Goal: Navigation & Orientation: Find specific page/section

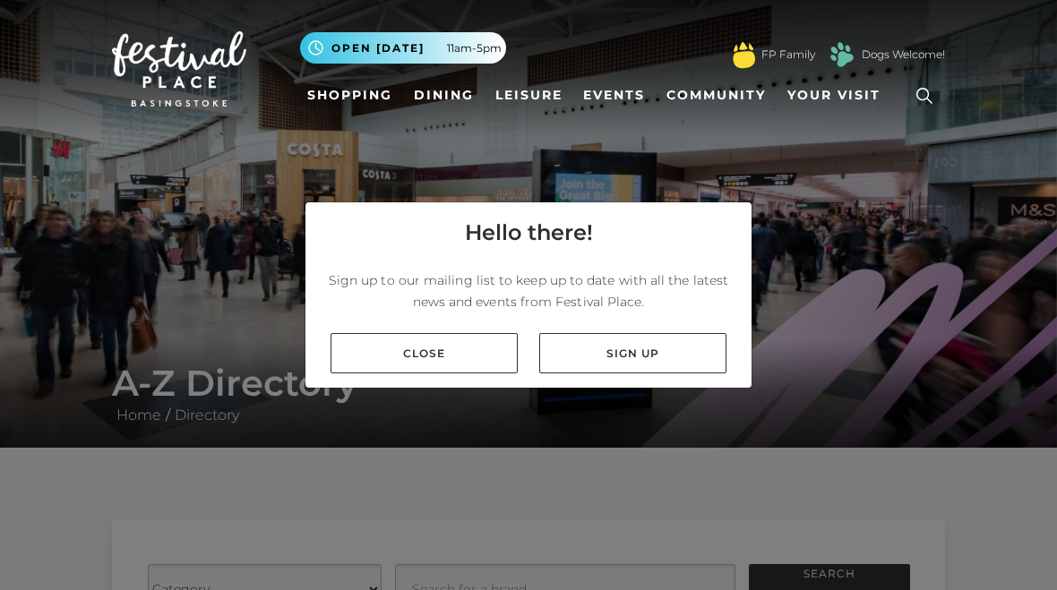
click at [391, 349] on link "Close" at bounding box center [424, 353] width 187 height 40
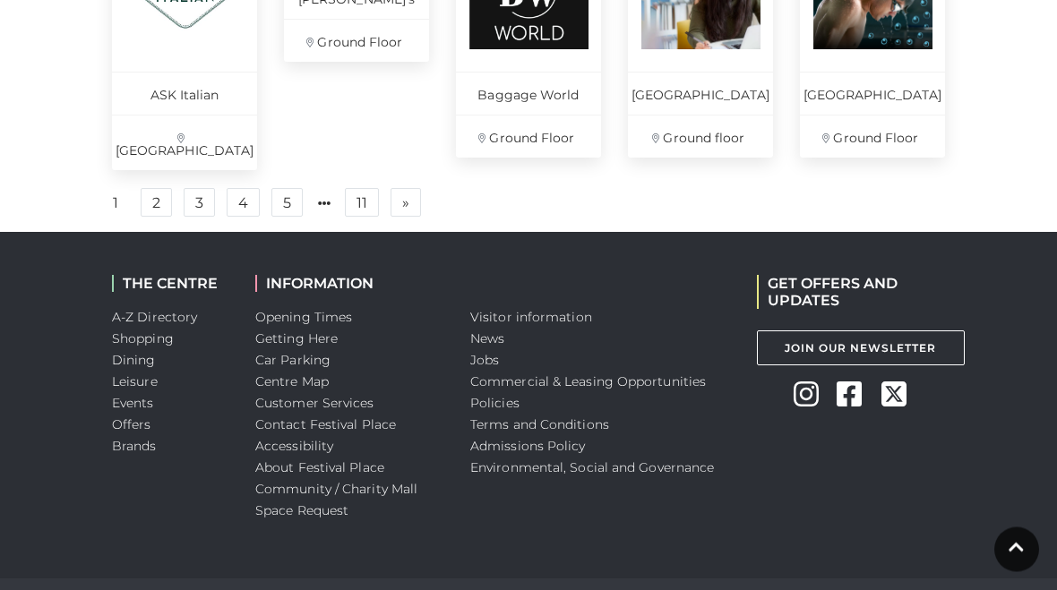
scroll to position [1504, 0]
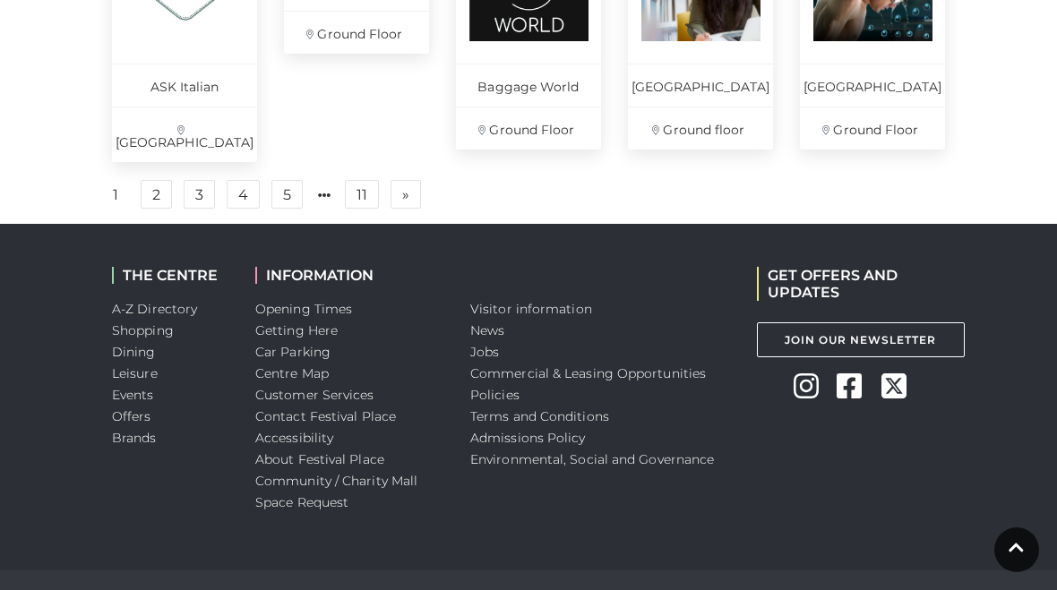
click at [156, 194] on link "2" at bounding box center [156, 194] width 31 height 29
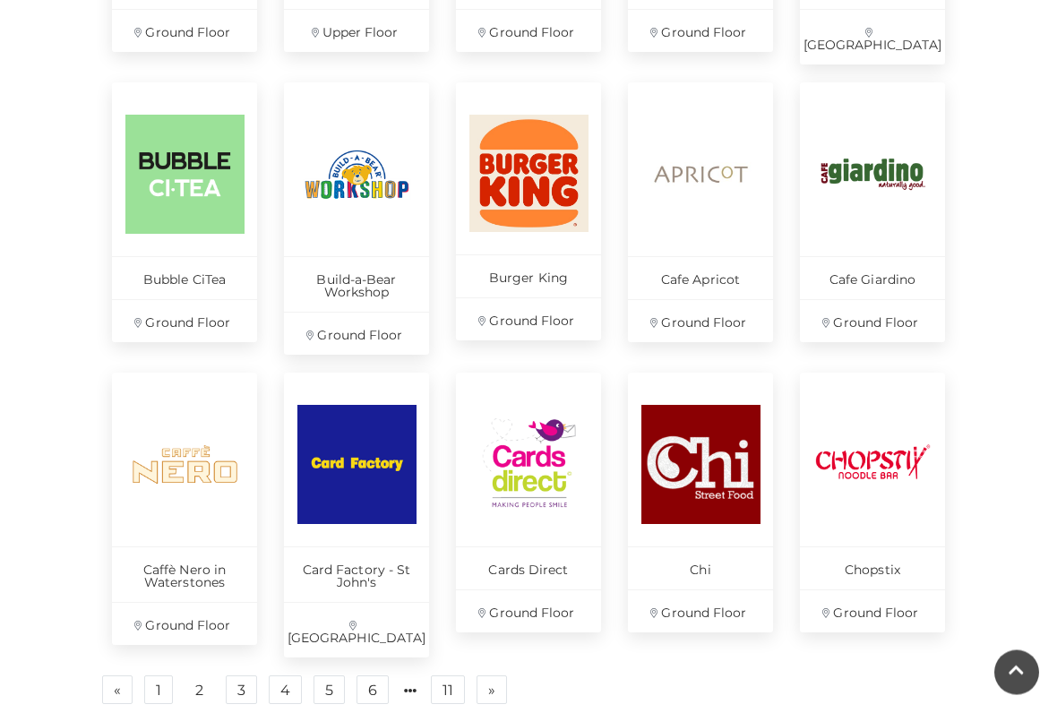
scroll to position [1047, 0]
click at [238, 590] on link "3" at bounding box center [241, 690] width 31 height 29
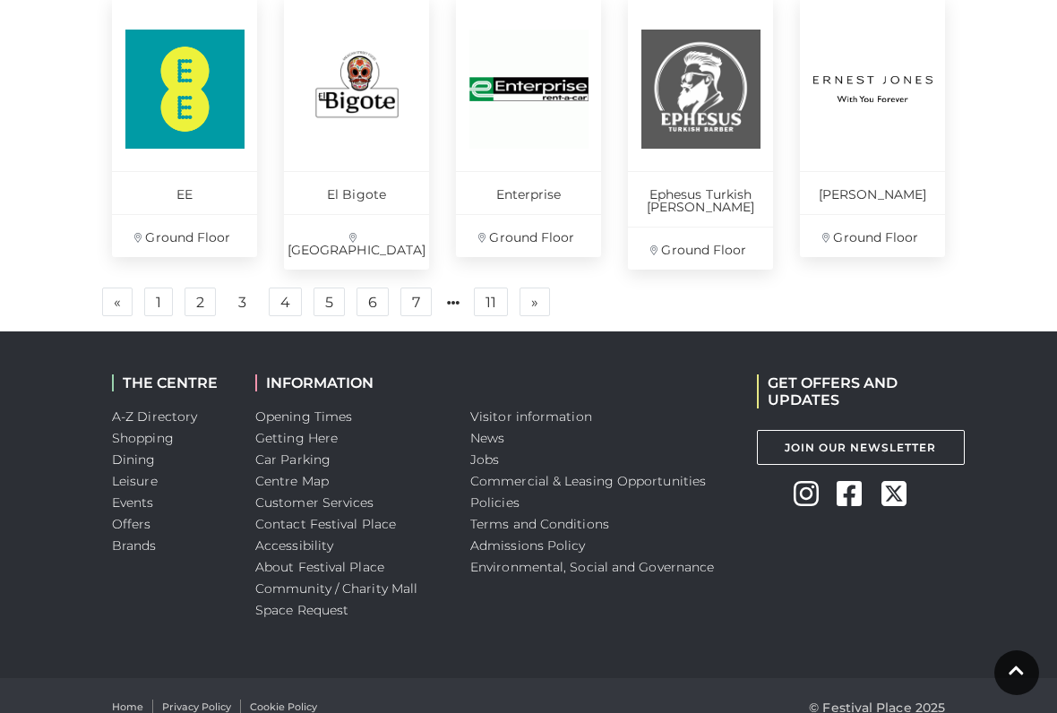
click at [283, 288] on link "4" at bounding box center [285, 302] width 33 height 29
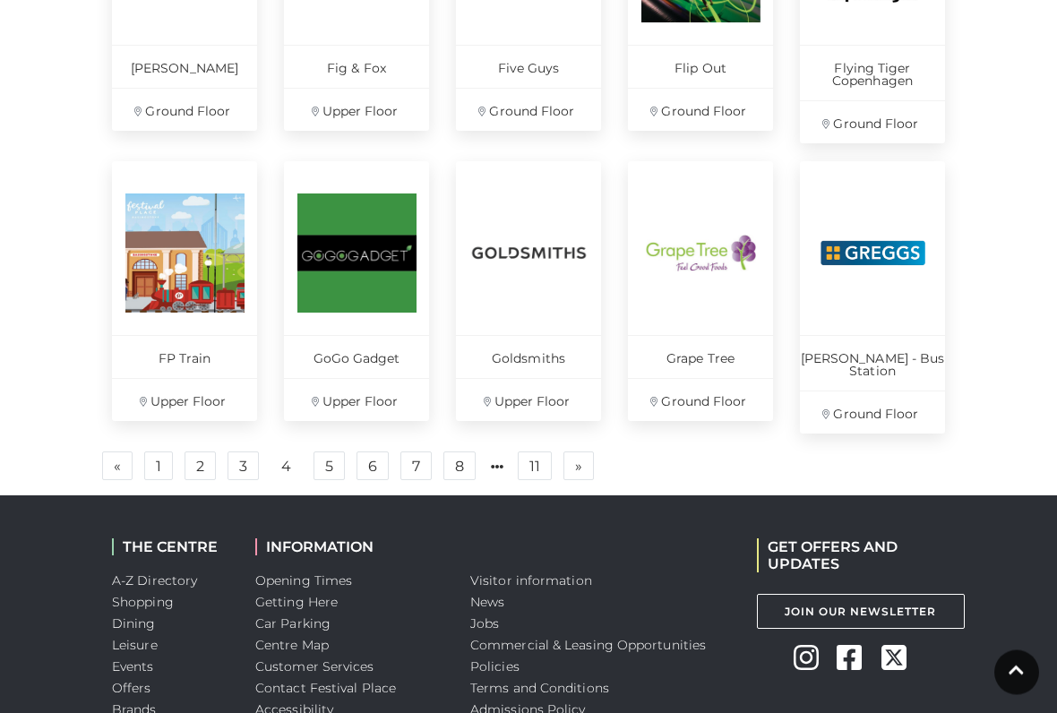
scroll to position [1259, 0]
click at [330, 452] on link "5" at bounding box center [329, 466] width 31 height 29
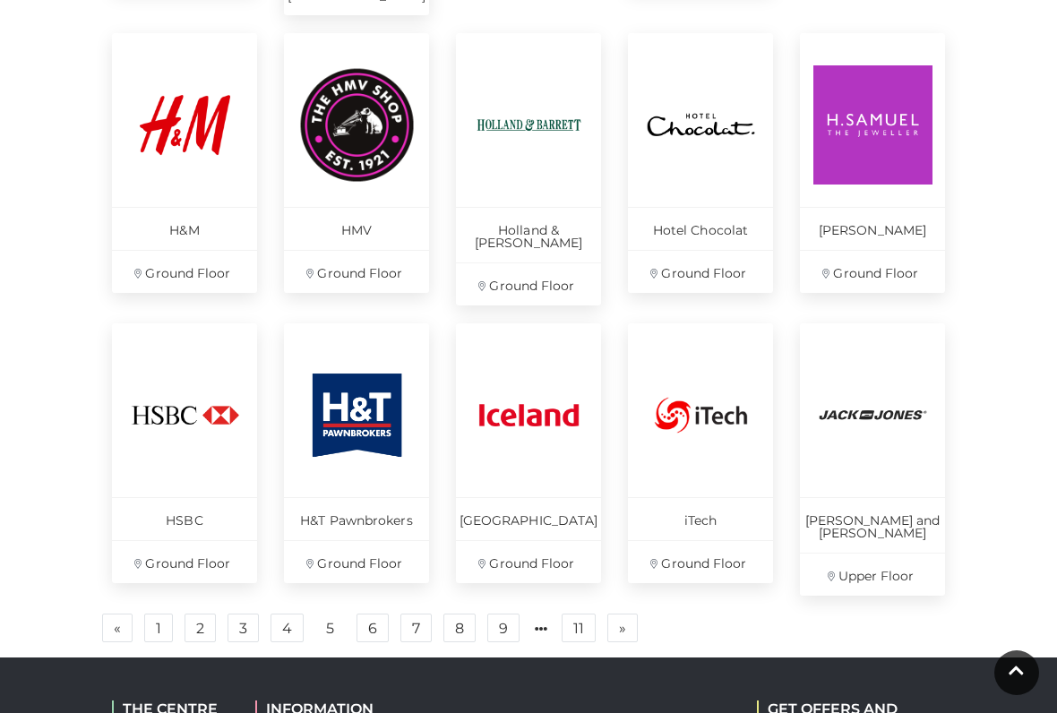
scroll to position [1121, 0]
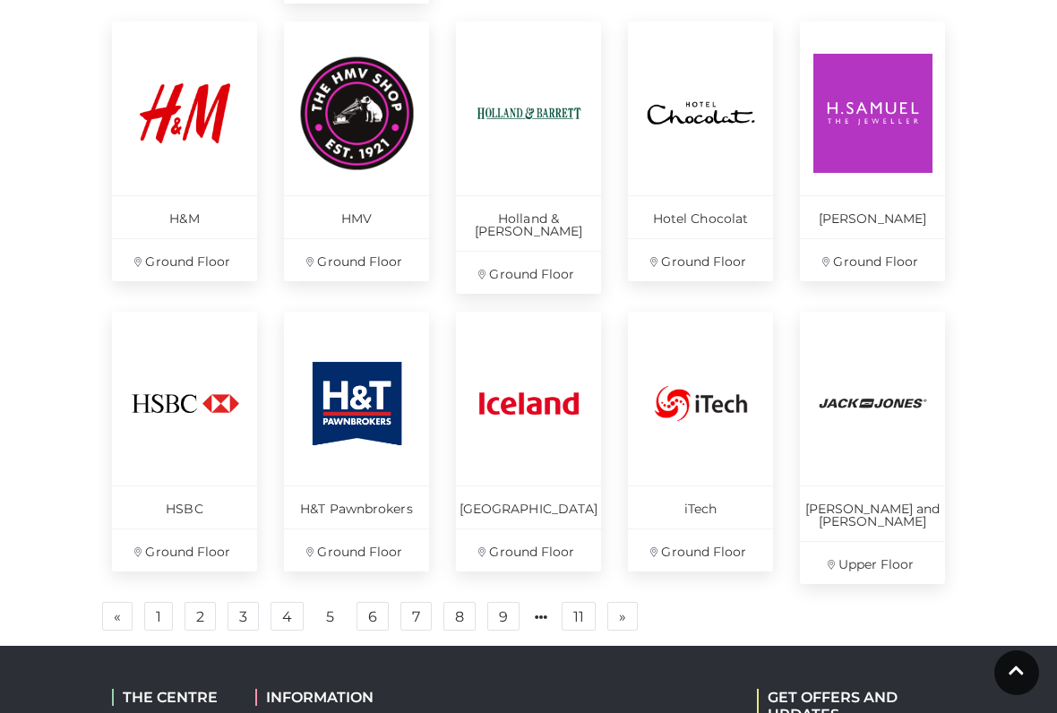
click at [375, 590] on link "6" at bounding box center [373, 616] width 32 height 29
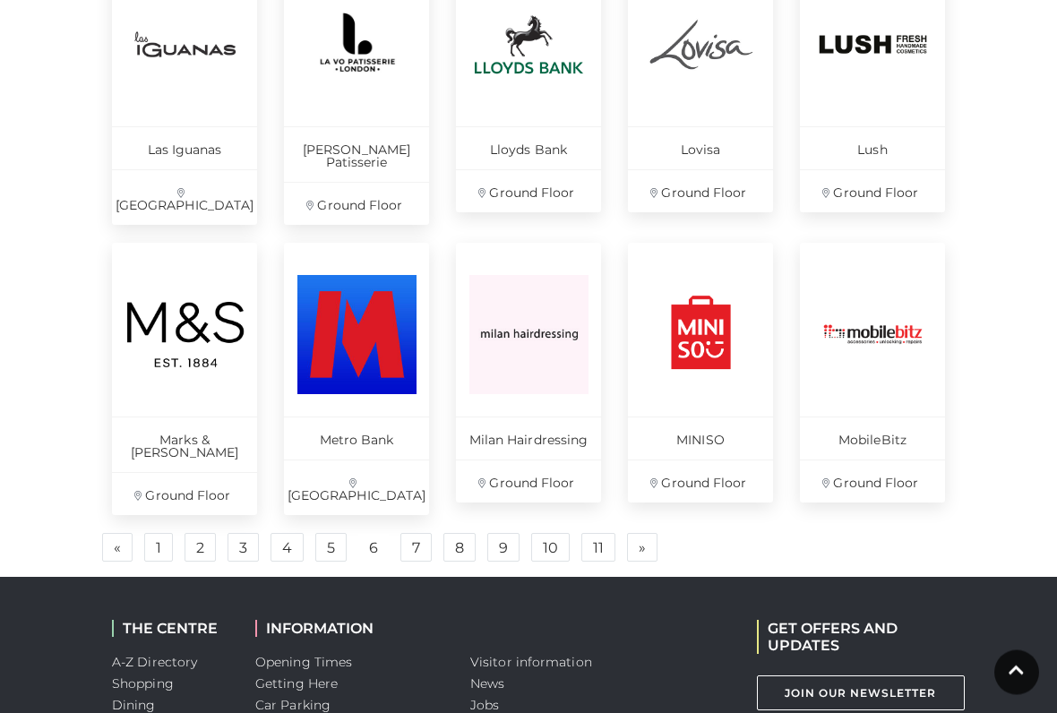
scroll to position [1192, 0]
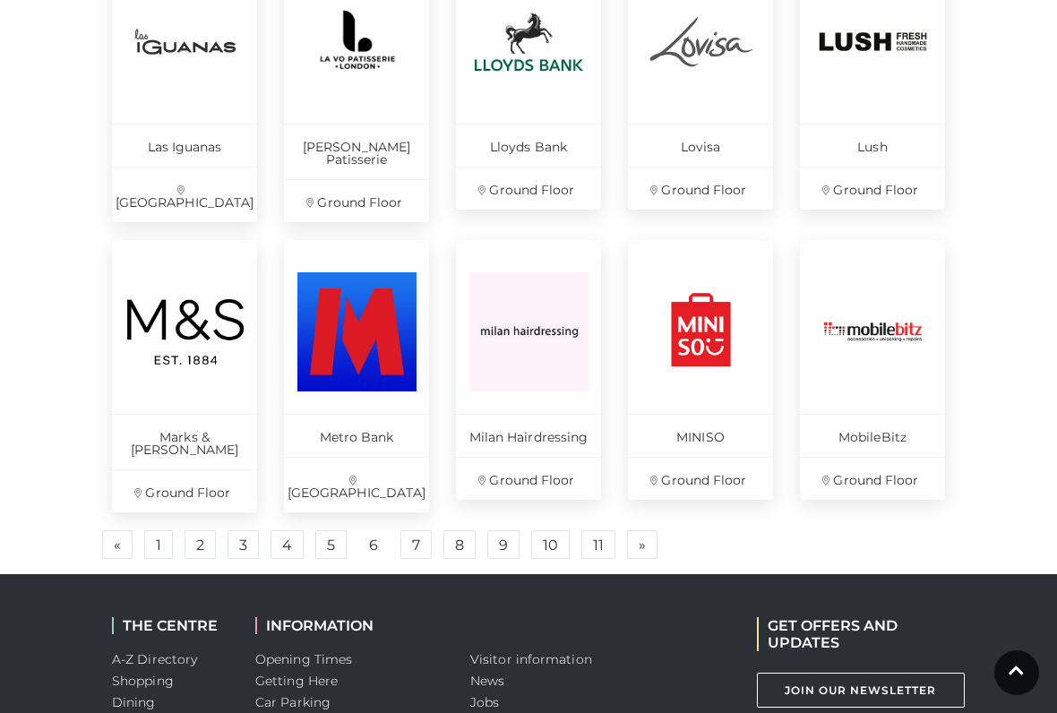
click at [414, 530] on link "7" at bounding box center [415, 544] width 31 height 29
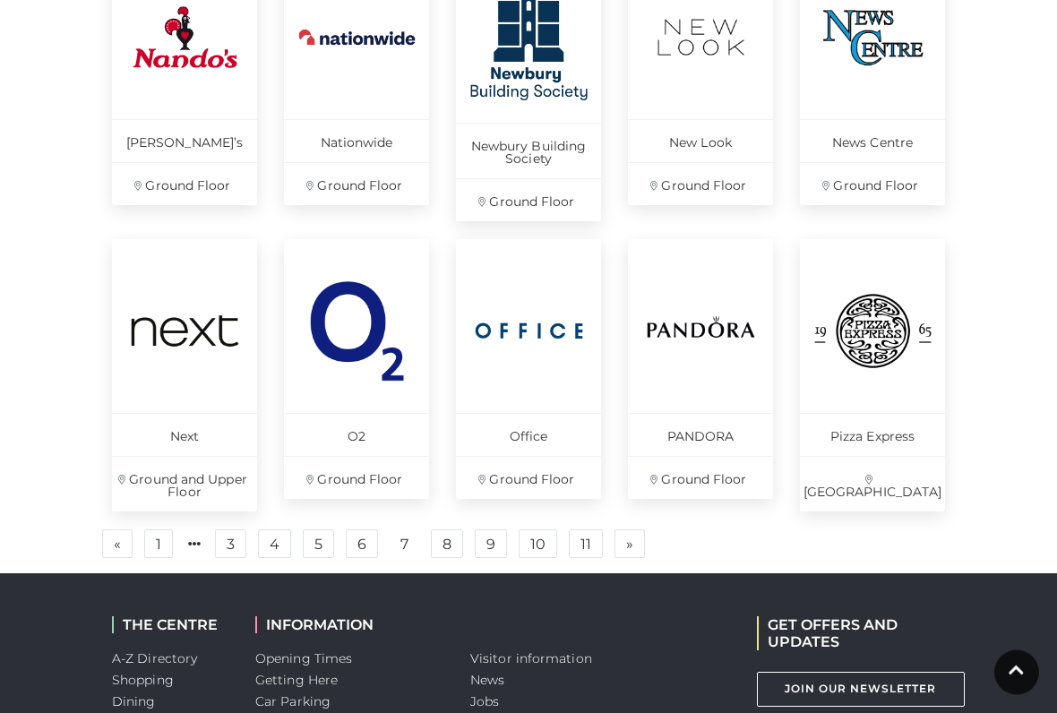
scroll to position [1184, 0]
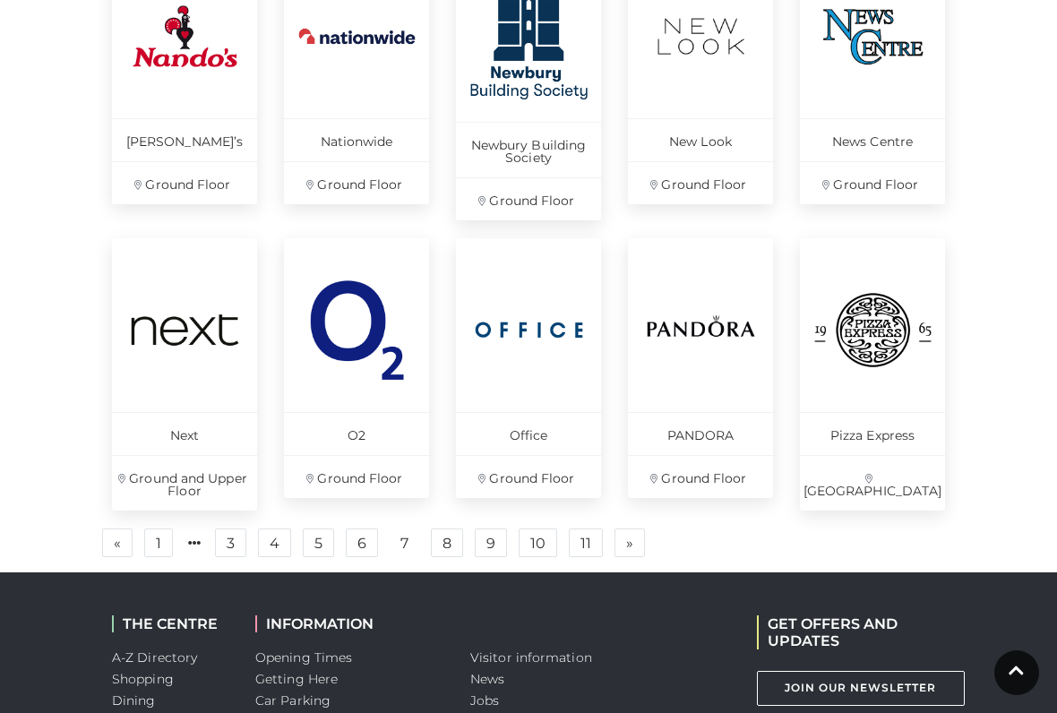
click at [449, 541] on link "8" at bounding box center [447, 543] width 32 height 29
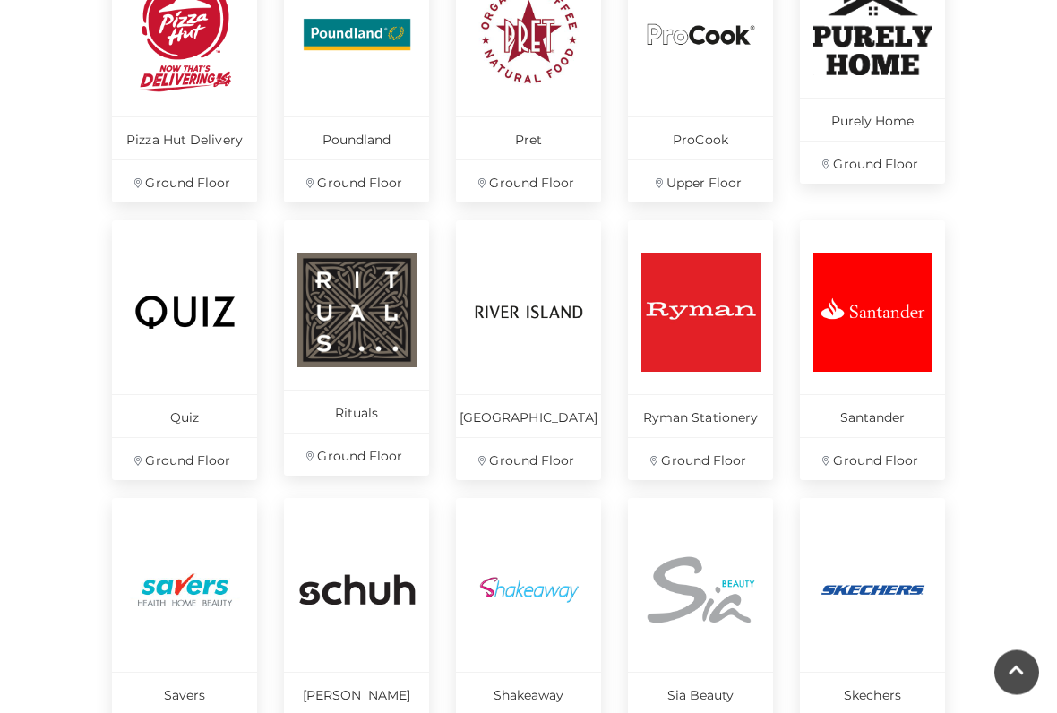
scroll to position [899, 0]
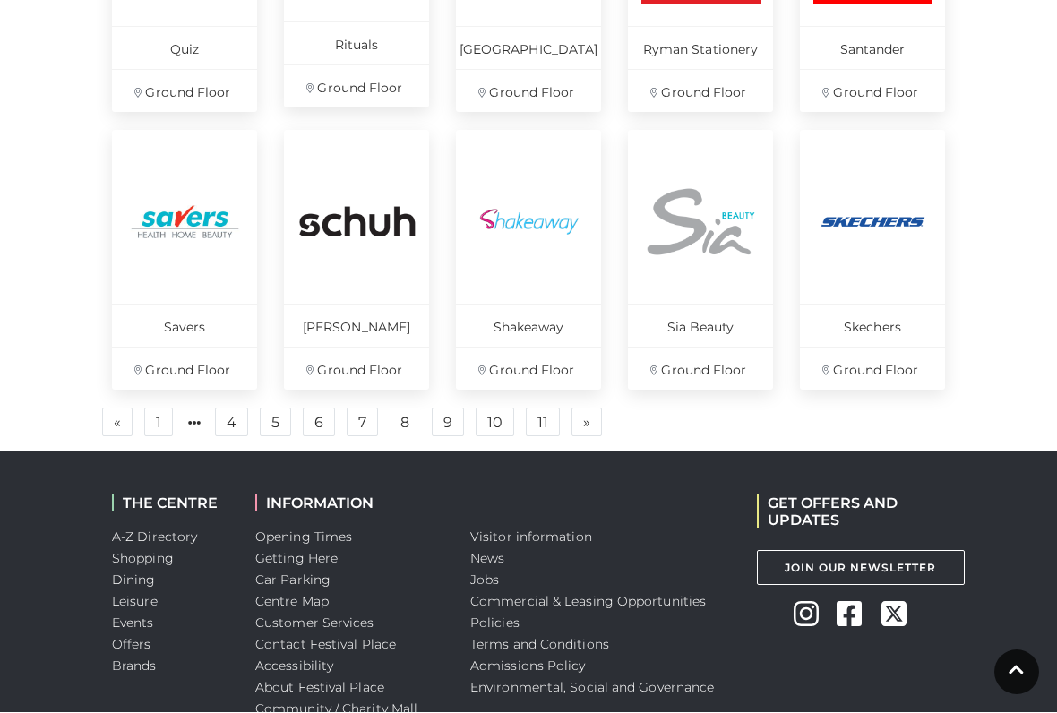
scroll to position [1265, 0]
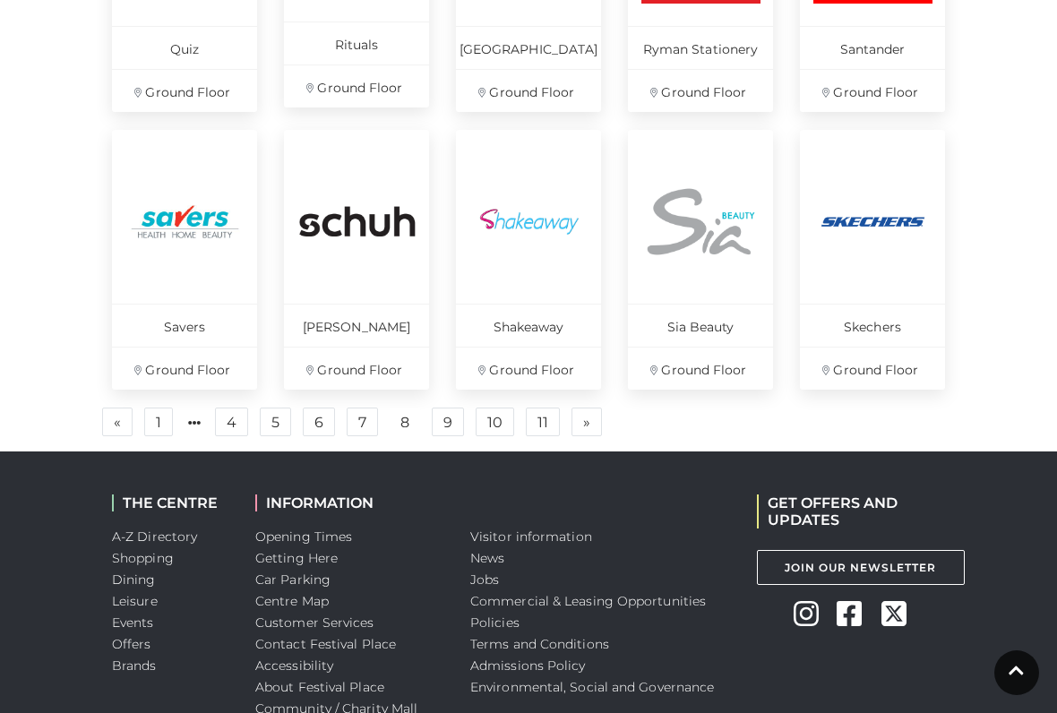
click at [230, 427] on link "4" at bounding box center [231, 422] width 33 height 29
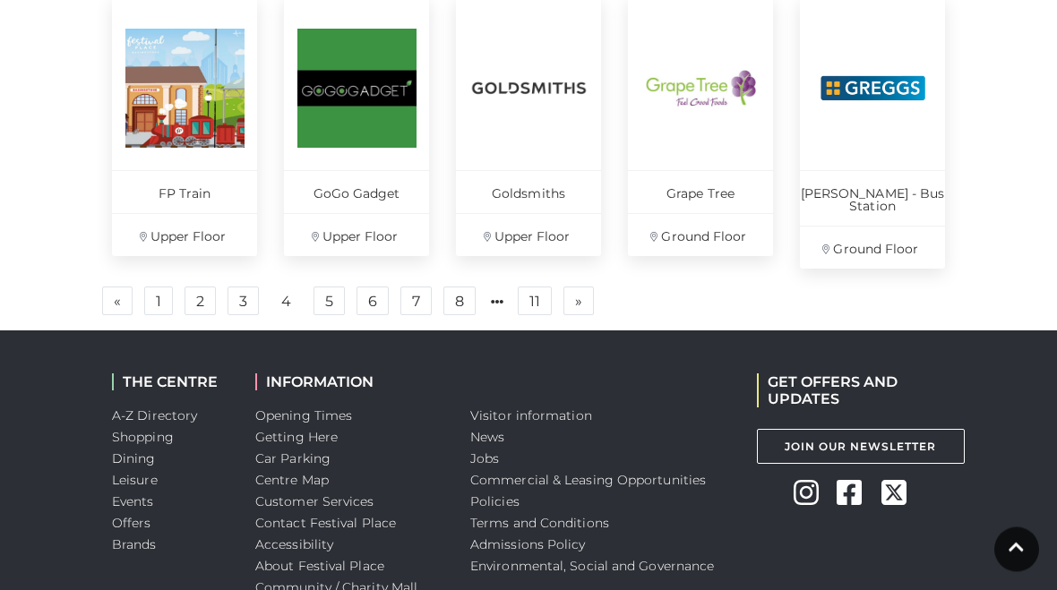
scroll to position [1424, 0]
click at [328, 287] on link "5" at bounding box center [329, 301] width 31 height 29
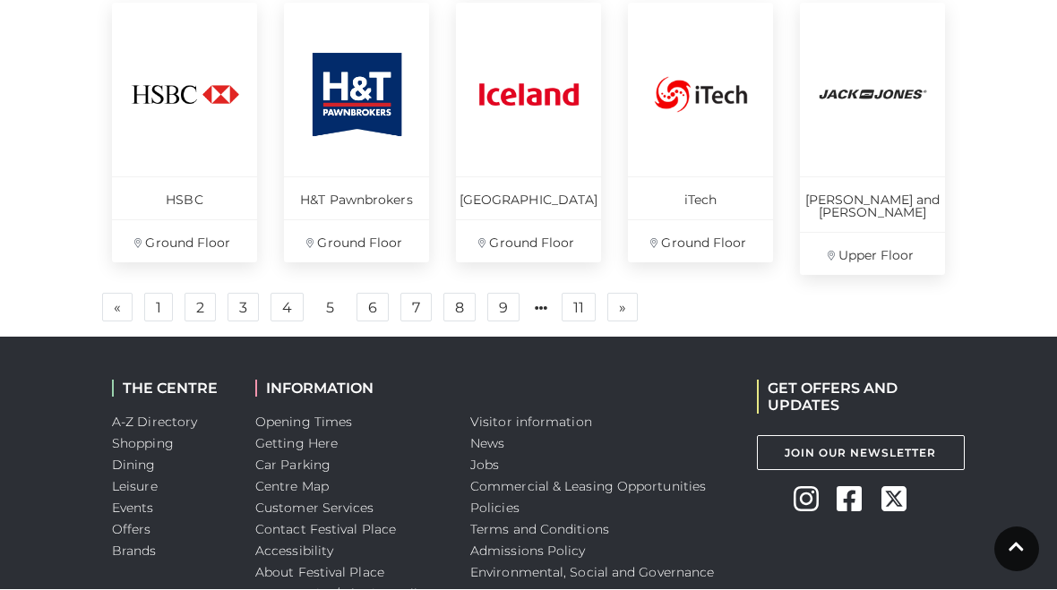
scroll to position [1430, 0]
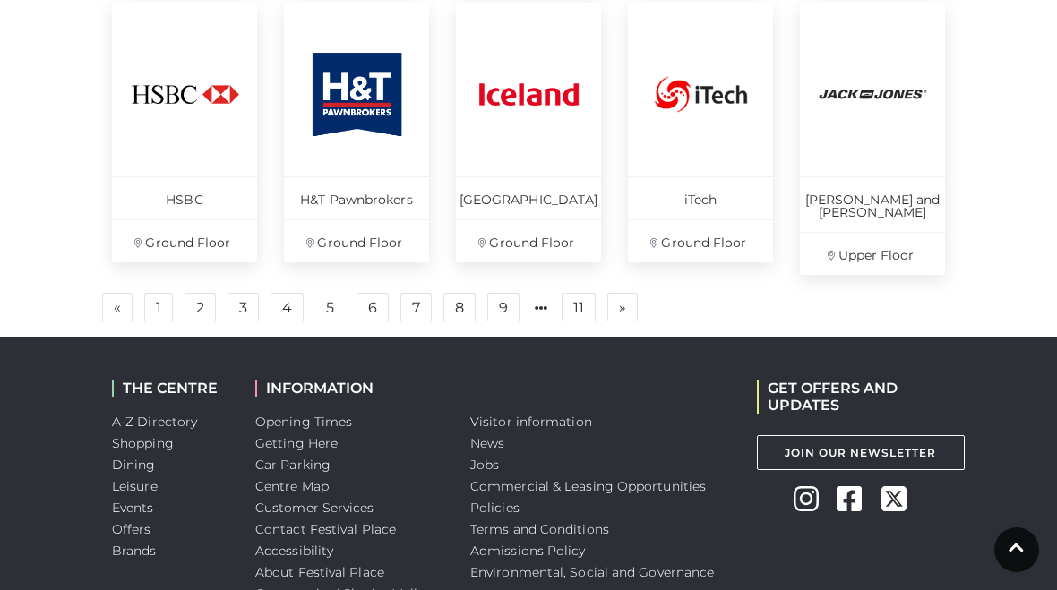
click at [374, 293] on link "6" at bounding box center [373, 307] width 32 height 29
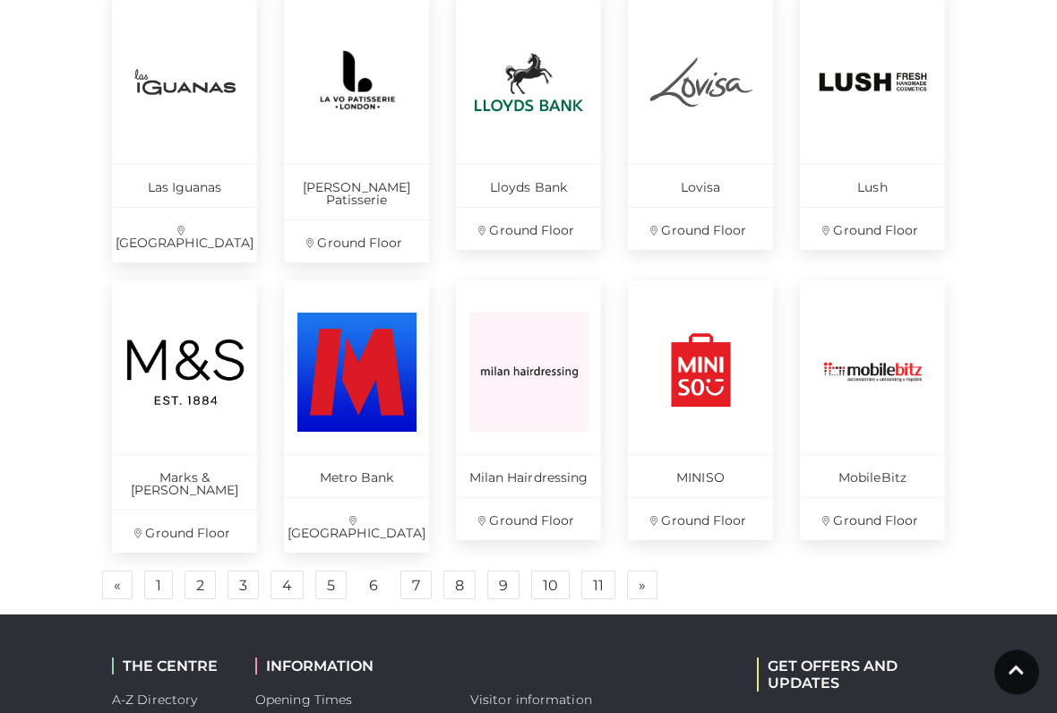
scroll to position [1153, 0]
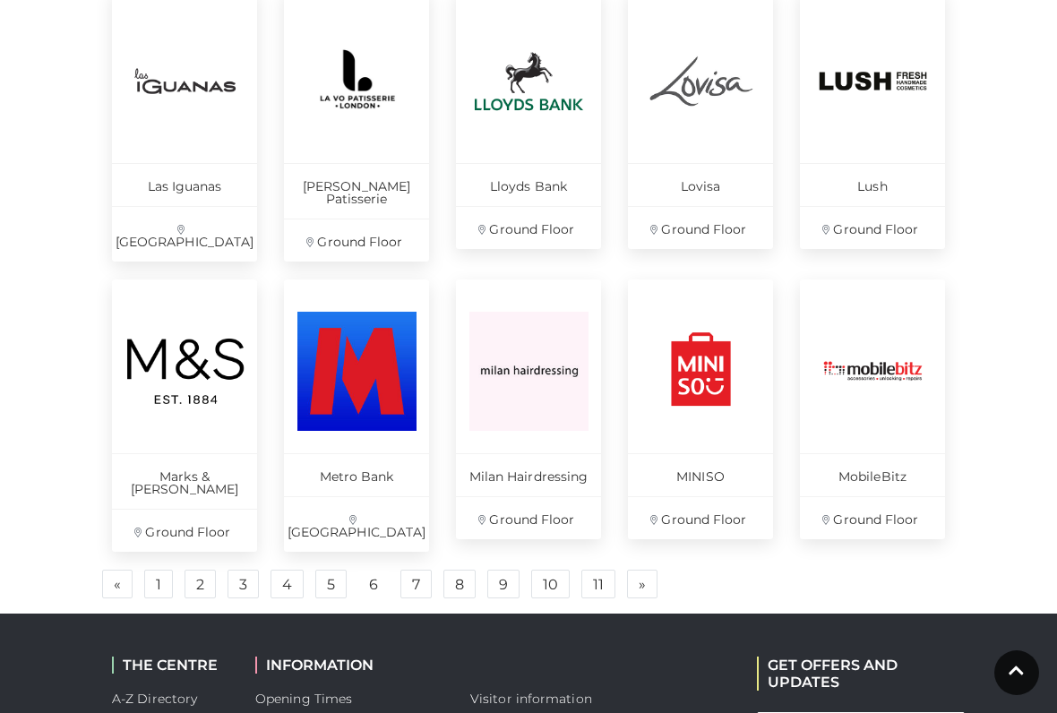
click at [418, 570] on link "7" at bounding box center [415, 584] width 31 height 29
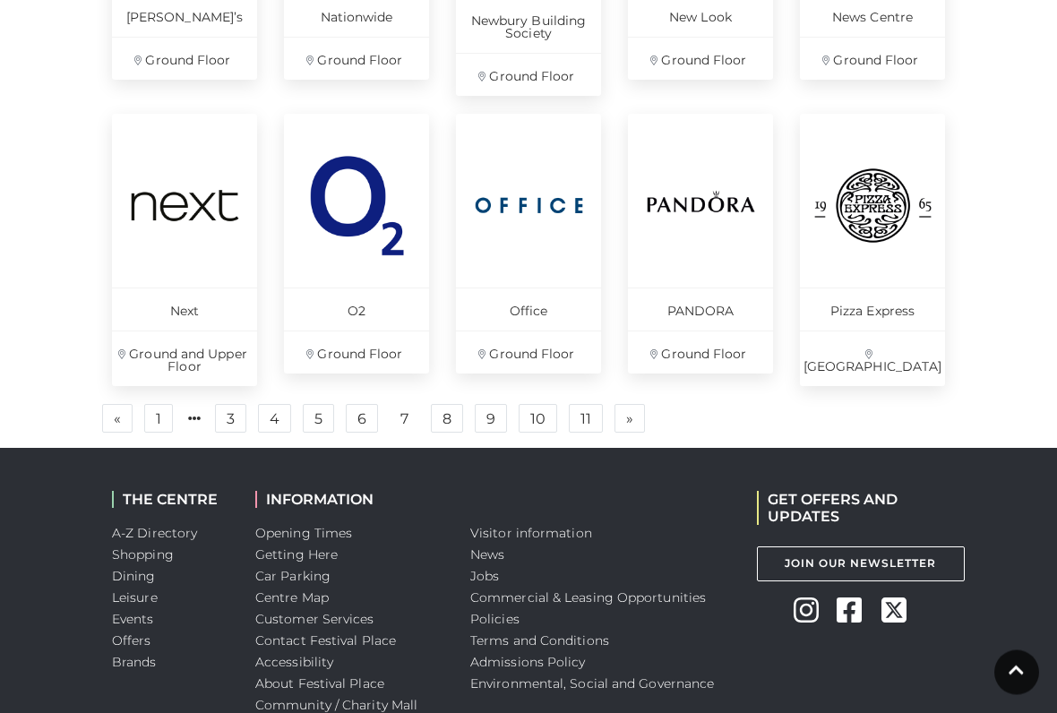
scroll to position [1310, 0]
click at [452, 418] on link "8" at bounding box center [447, 418] width 32 height 29
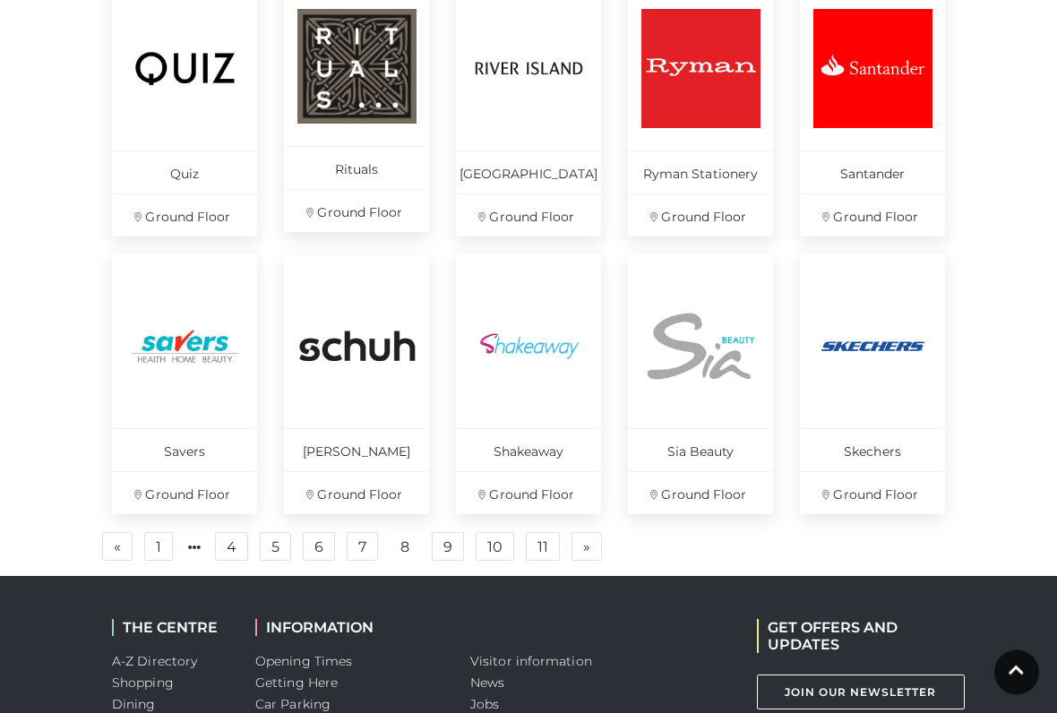
scroll to position [1141, 0]
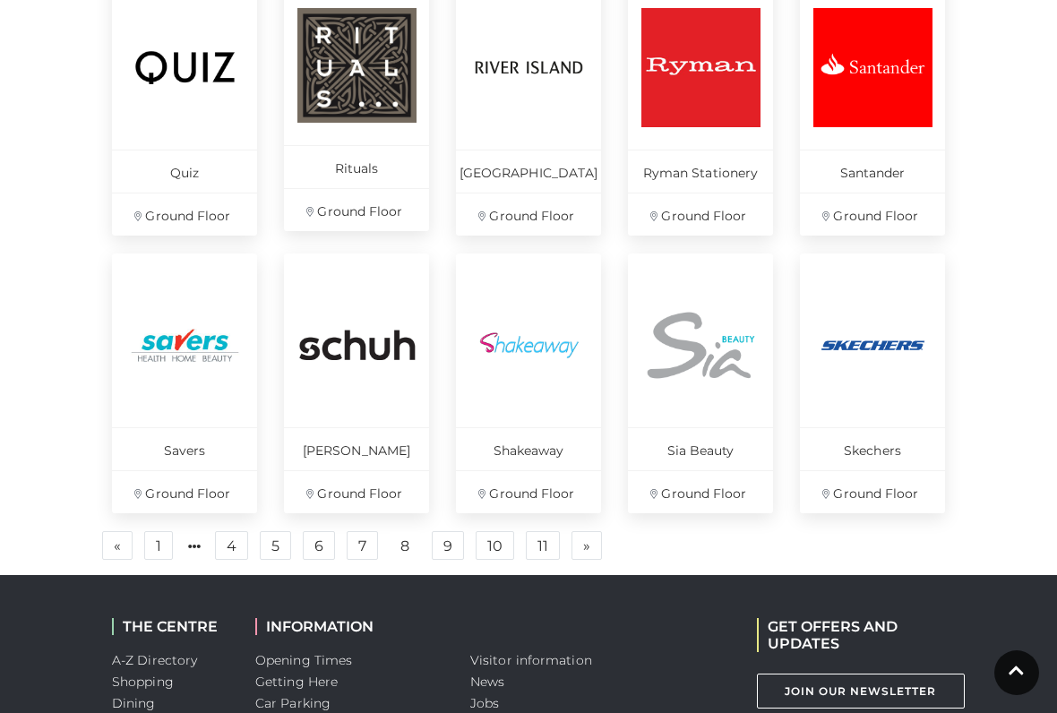
click at [451, 546] on link "9" at bounding box center [448, 545] width 32 height 29
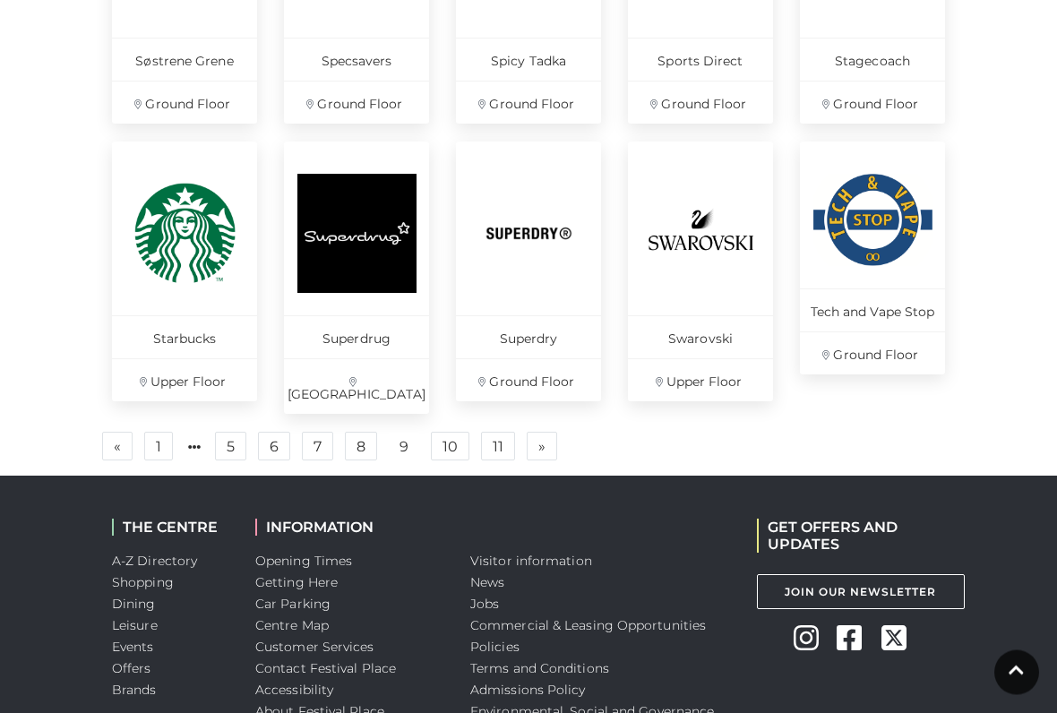
scroll to position [1279, 0]
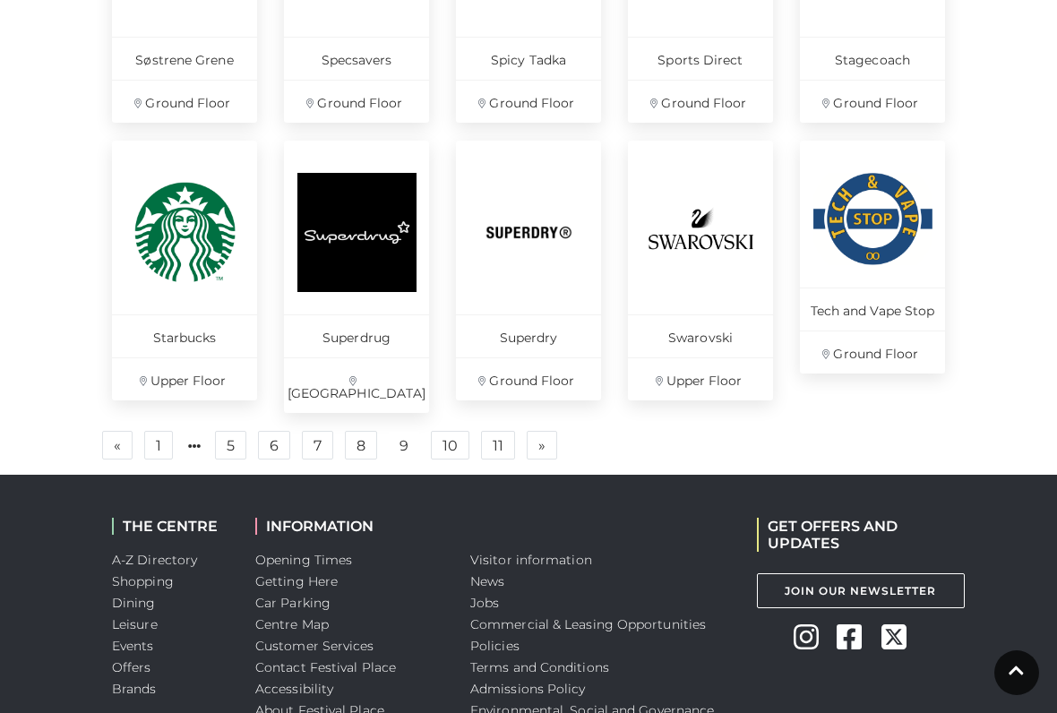
click at [452, 431] on link "10" at bounding box center [450, 445] width 39 height 29
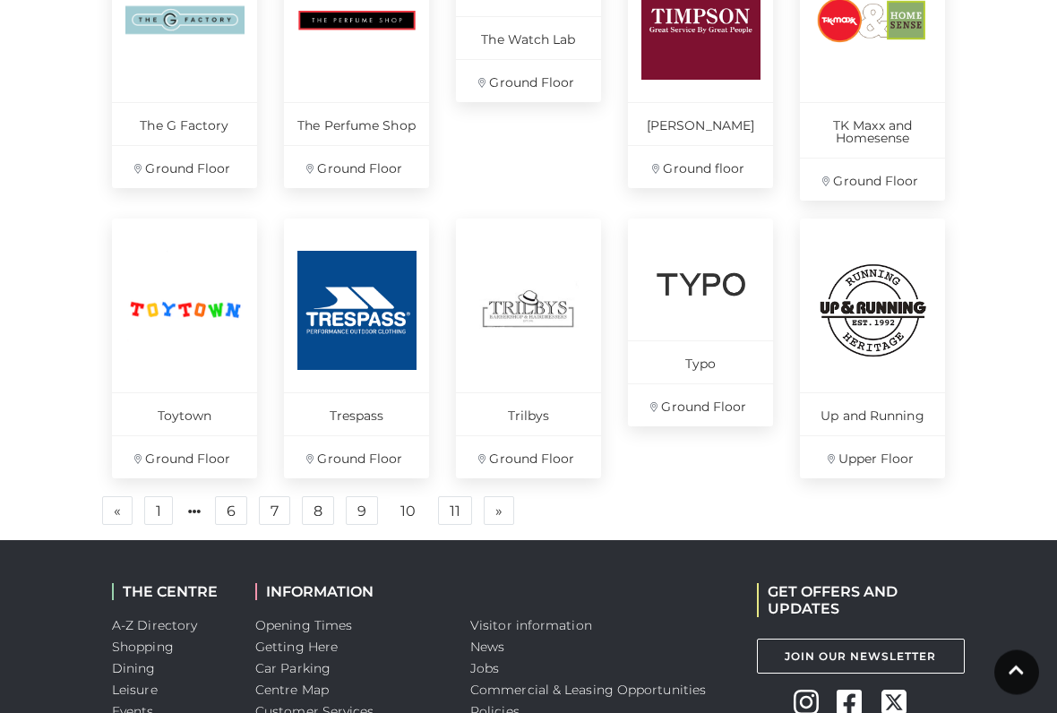
scroll to position [1201, 0]
click at [231, 496] on link "6" at bounding box center [231, 510] width 32 height 29
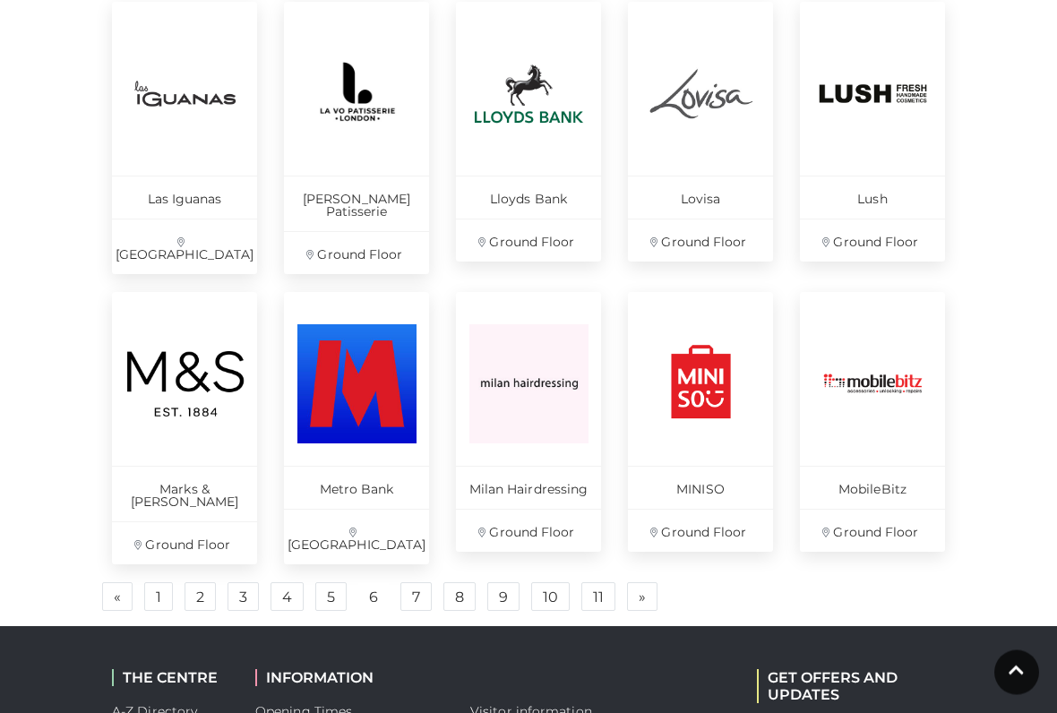
scroll to position [1141, 0]
click at [416, 582] on link "7" at bounding box center [415, 596] width 31 height 29
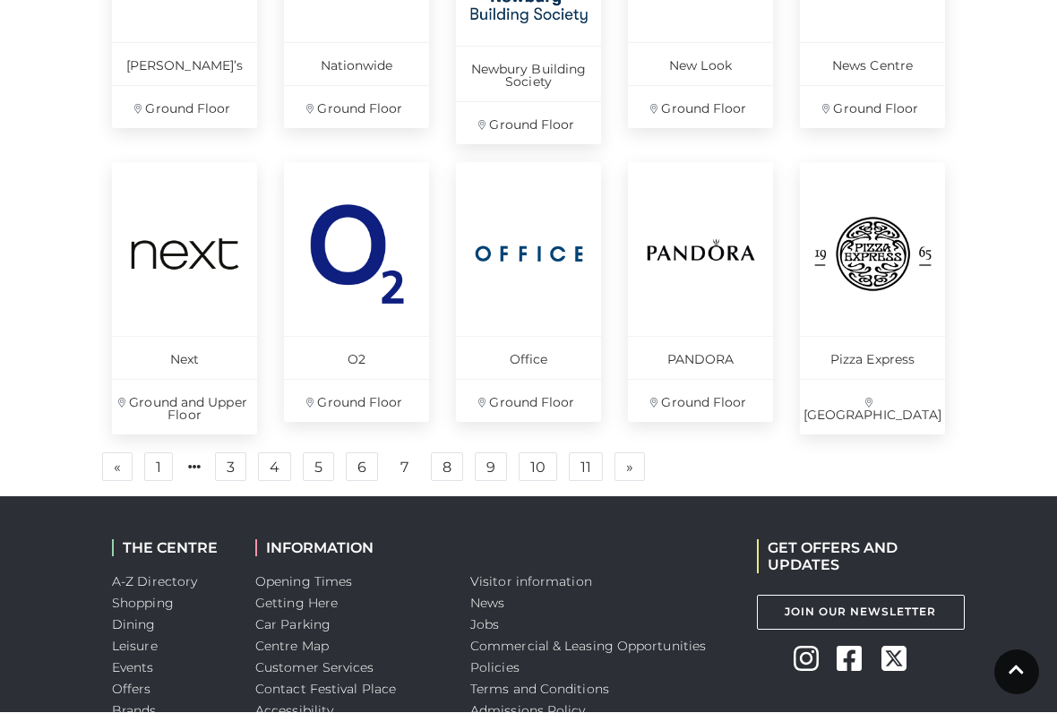
scroll to position [1261, 0]
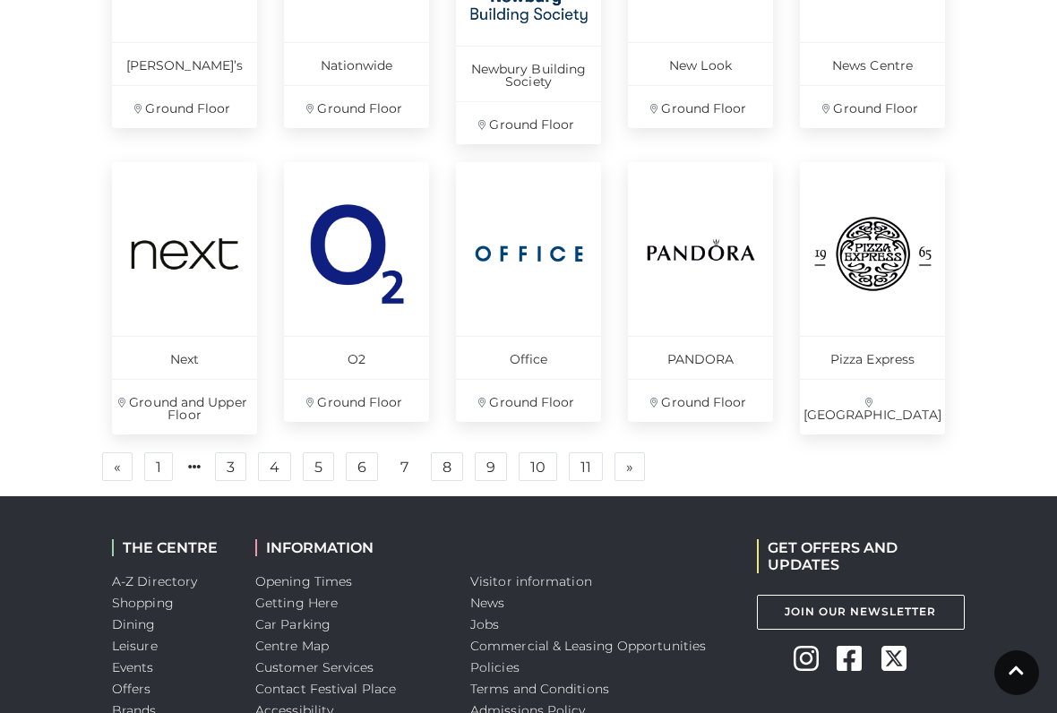
click at [445, 461] on link "8" at bounding box center [447, 466] width 32 height 29
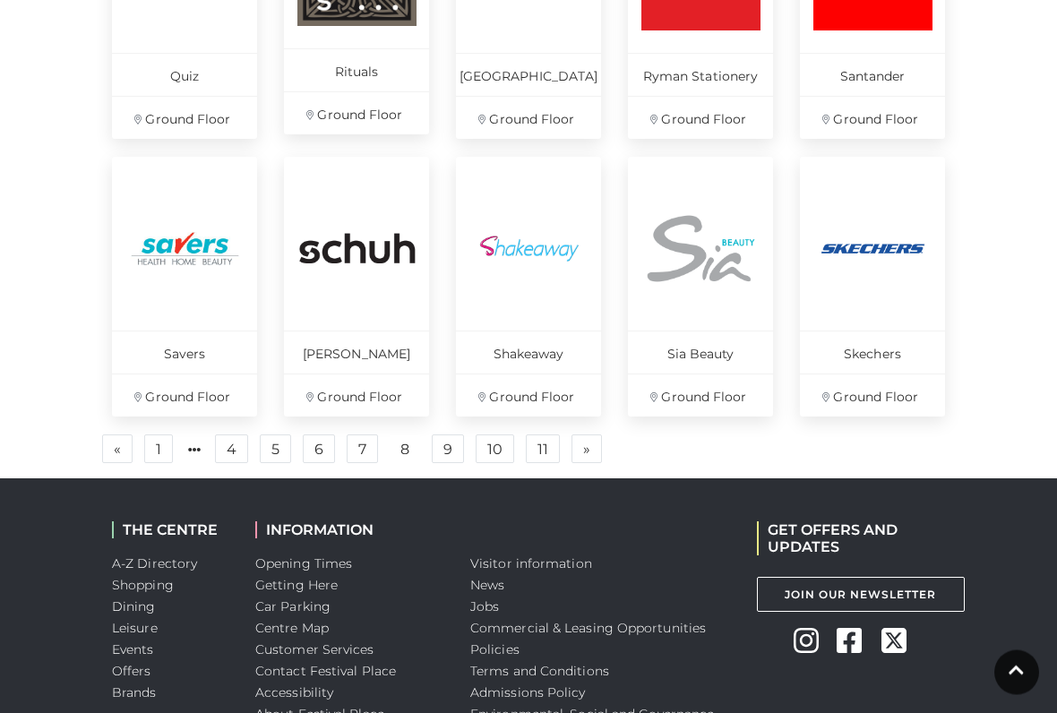
scroll to position [1238, 0]
click at [443, 446] on link "9" at bounding box center [448, 449] width 32 height 29
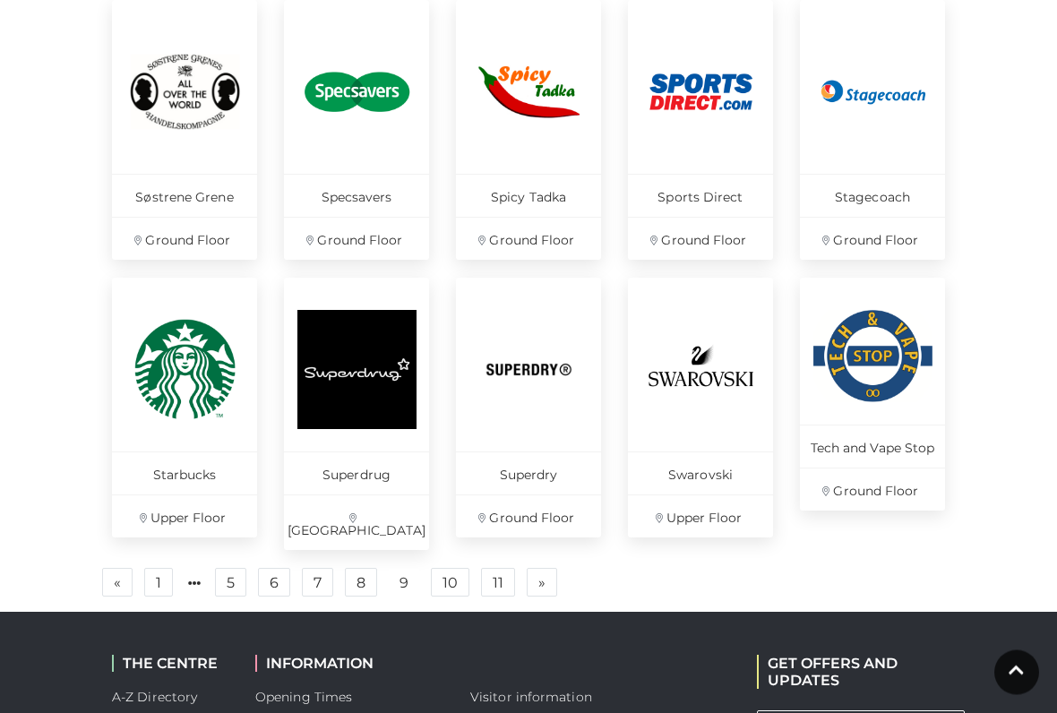
scroll to position [1153, 0]
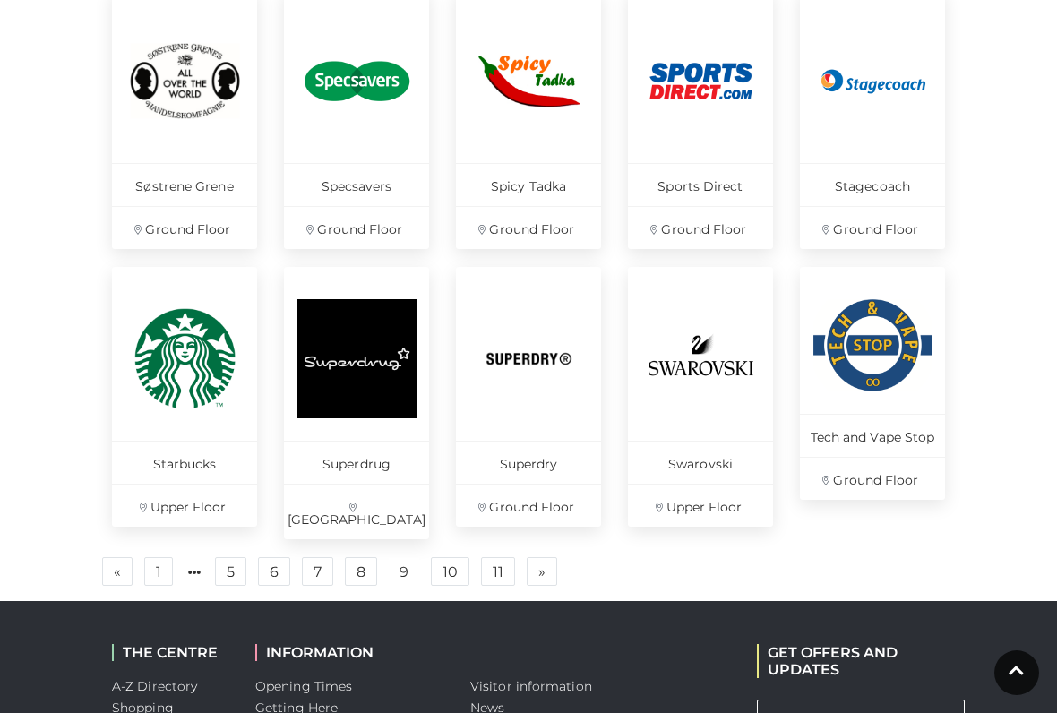
click at [451, 557] on link "10" at bounding box center [450, 571] width 39 height 29
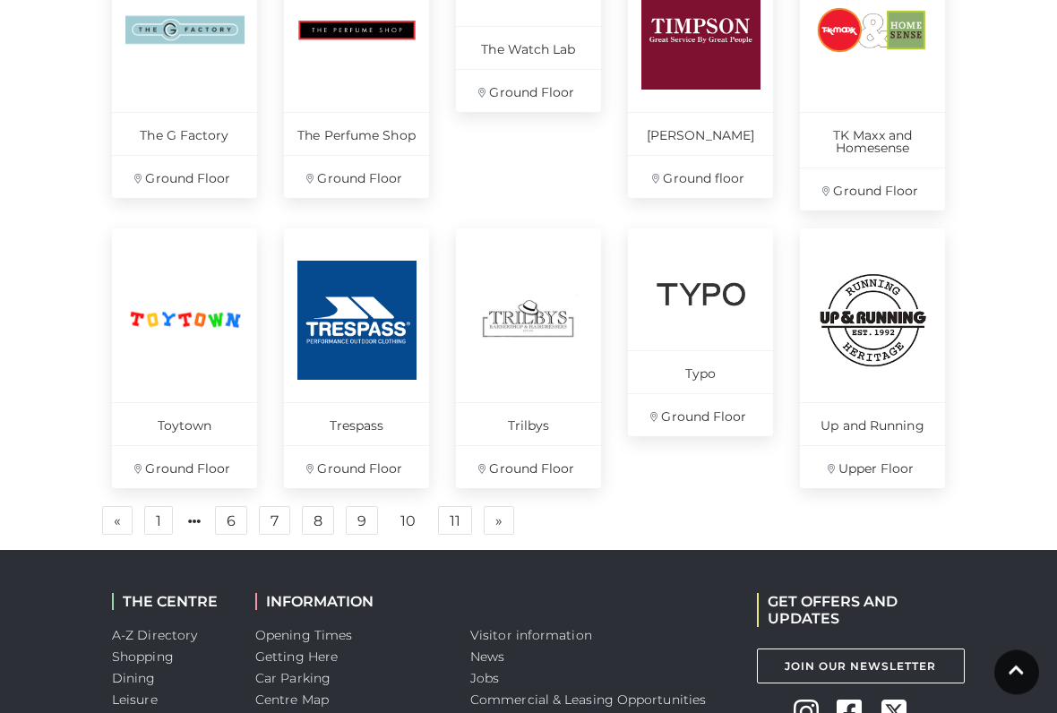
scroll to position [1194, 0]
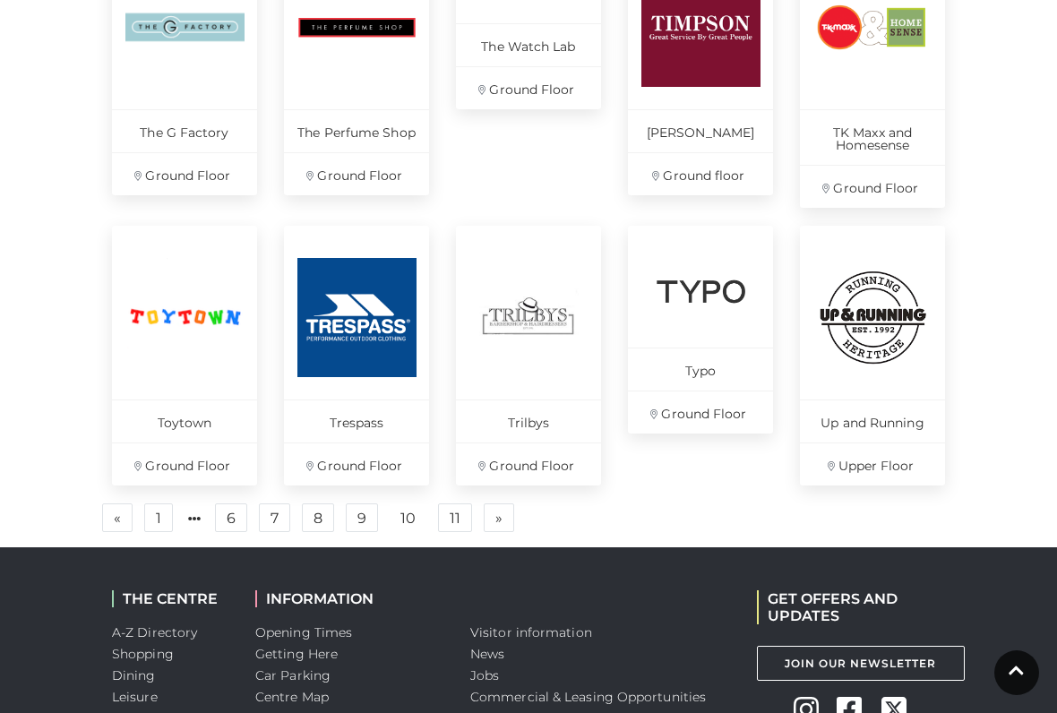
click at [452, 504] on link "11" at bounding box center [455, 518] width 34 height 29
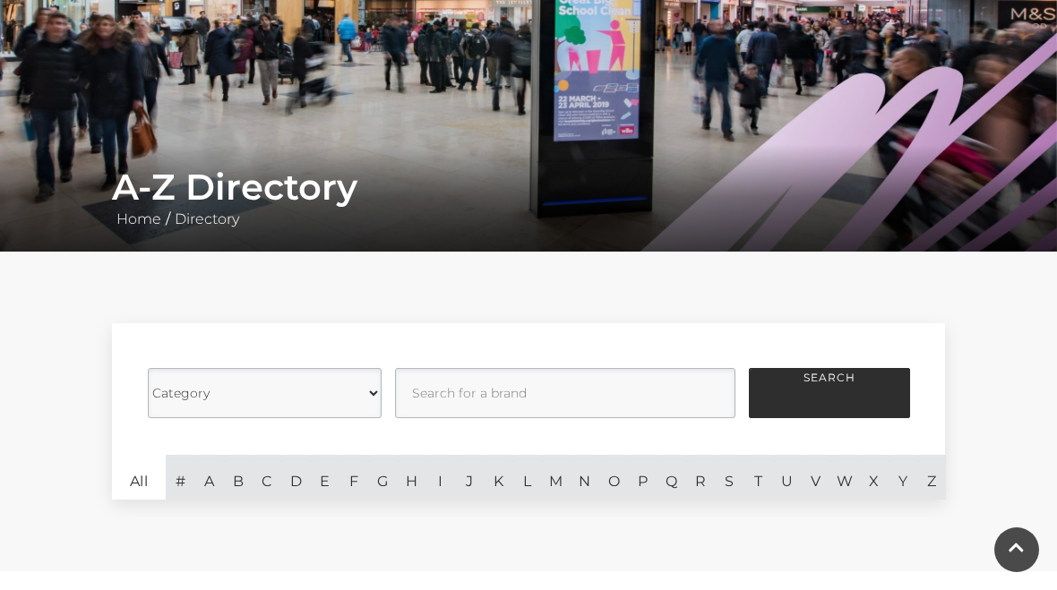
scroll to position [194, 0]
